Goal: Information Seeking & Learning: Learn about a topic

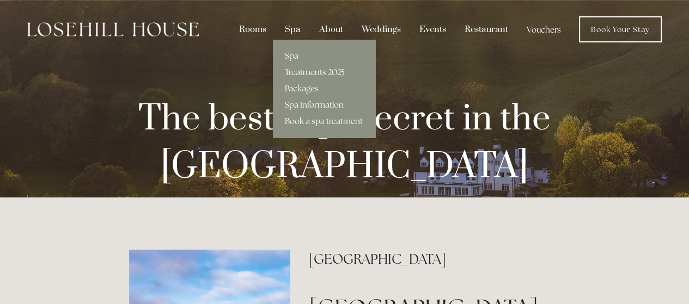
click at [299, 54] on link "Spa" at bounding box center [324, 56] width 102 height 16
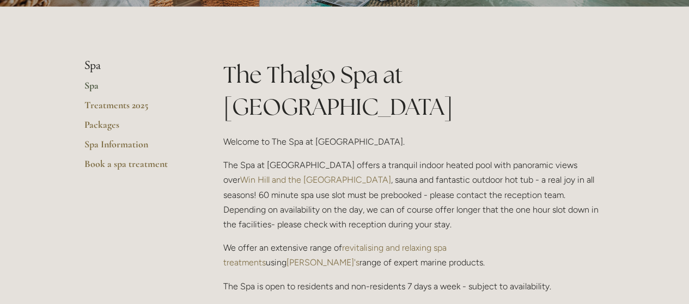
scroll to position [189, 0]
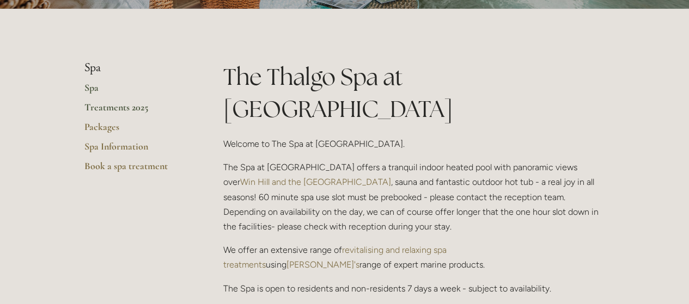
click at [112, 106] on link "Treatments 2025" at bounding box center [136, 111] width 104 height 20
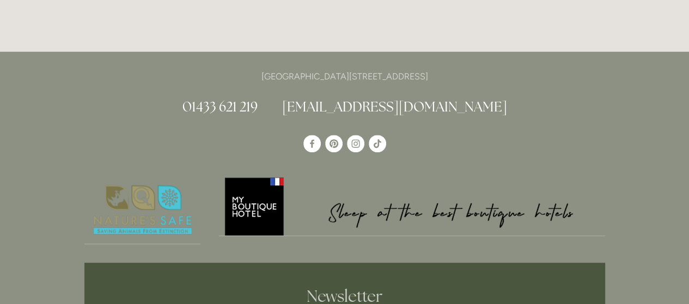
scroll to position [3933, 0]
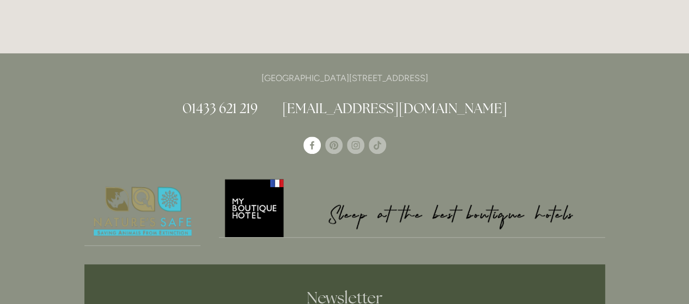
click at [310, 137] on use "Losehill House Hotel & Spa" at bounding box center [311, 145] width 17 height 17
